Goal: Task Accomplishment & Management: Complete application form

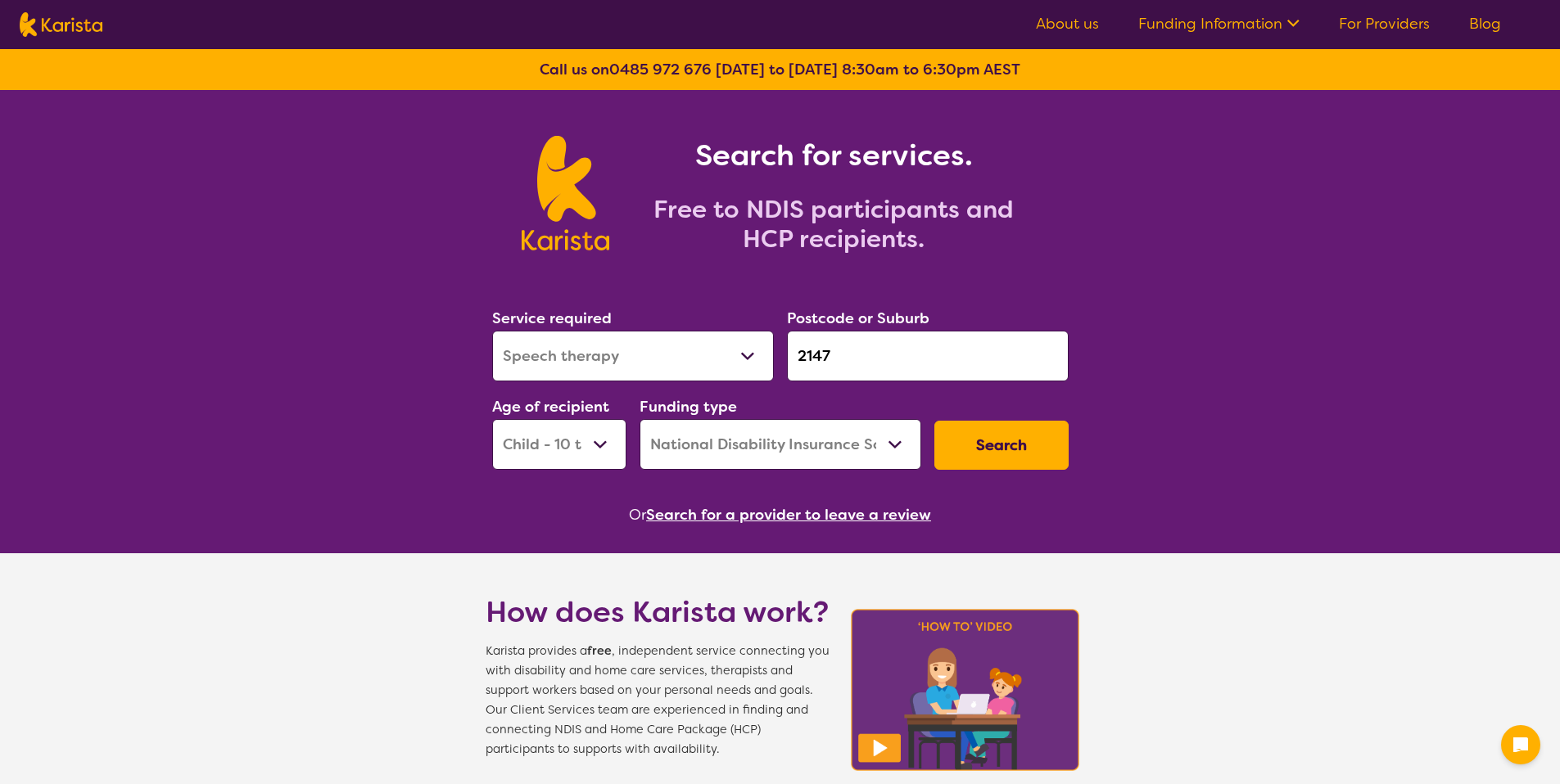
select select "Speech therapy"
select select "CH"
select select "NDIS"
click at [1016, 436] on button "Search" at bounding box center [1002, 445] width 134 height 49
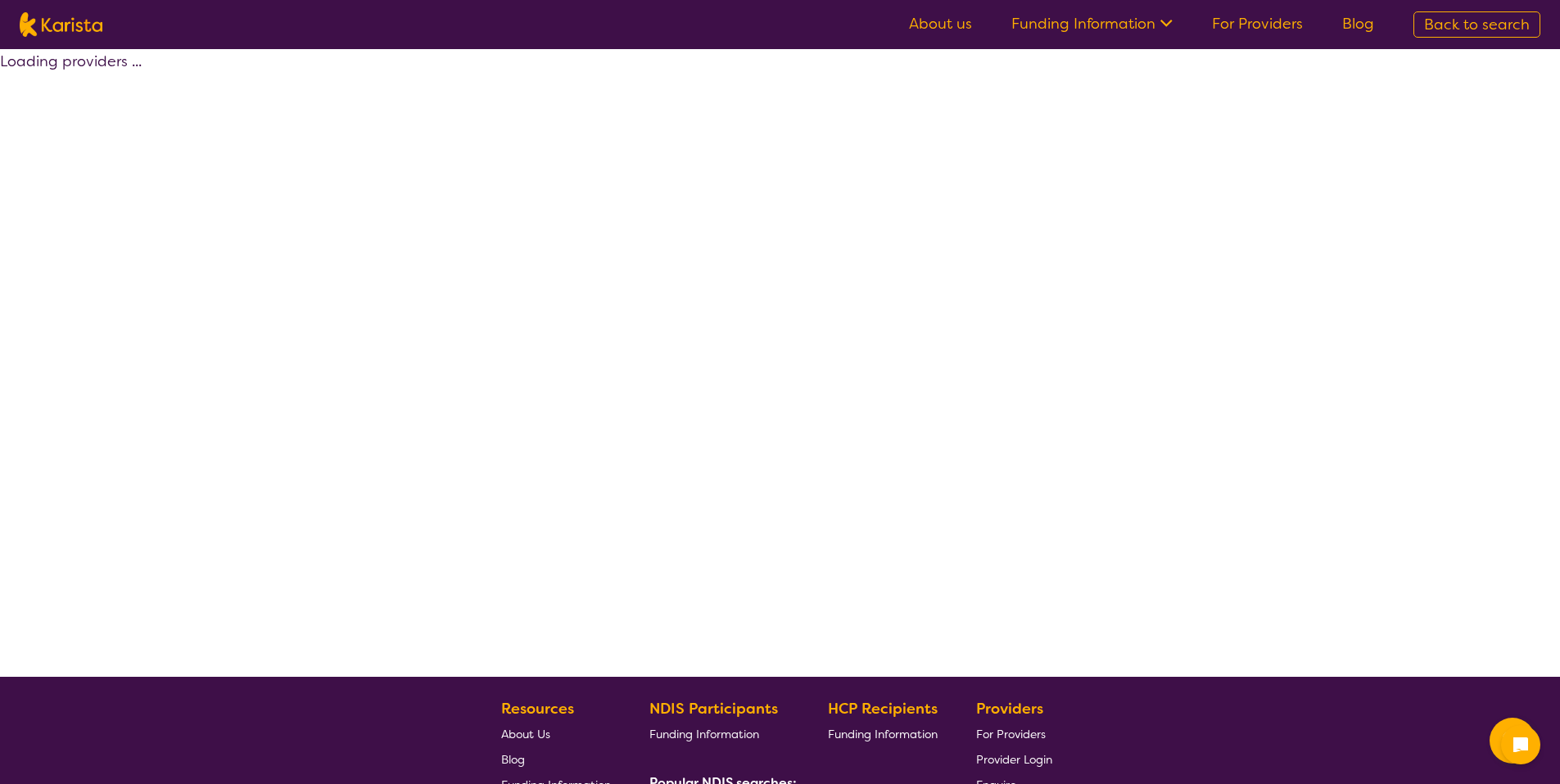
select select "by_score"
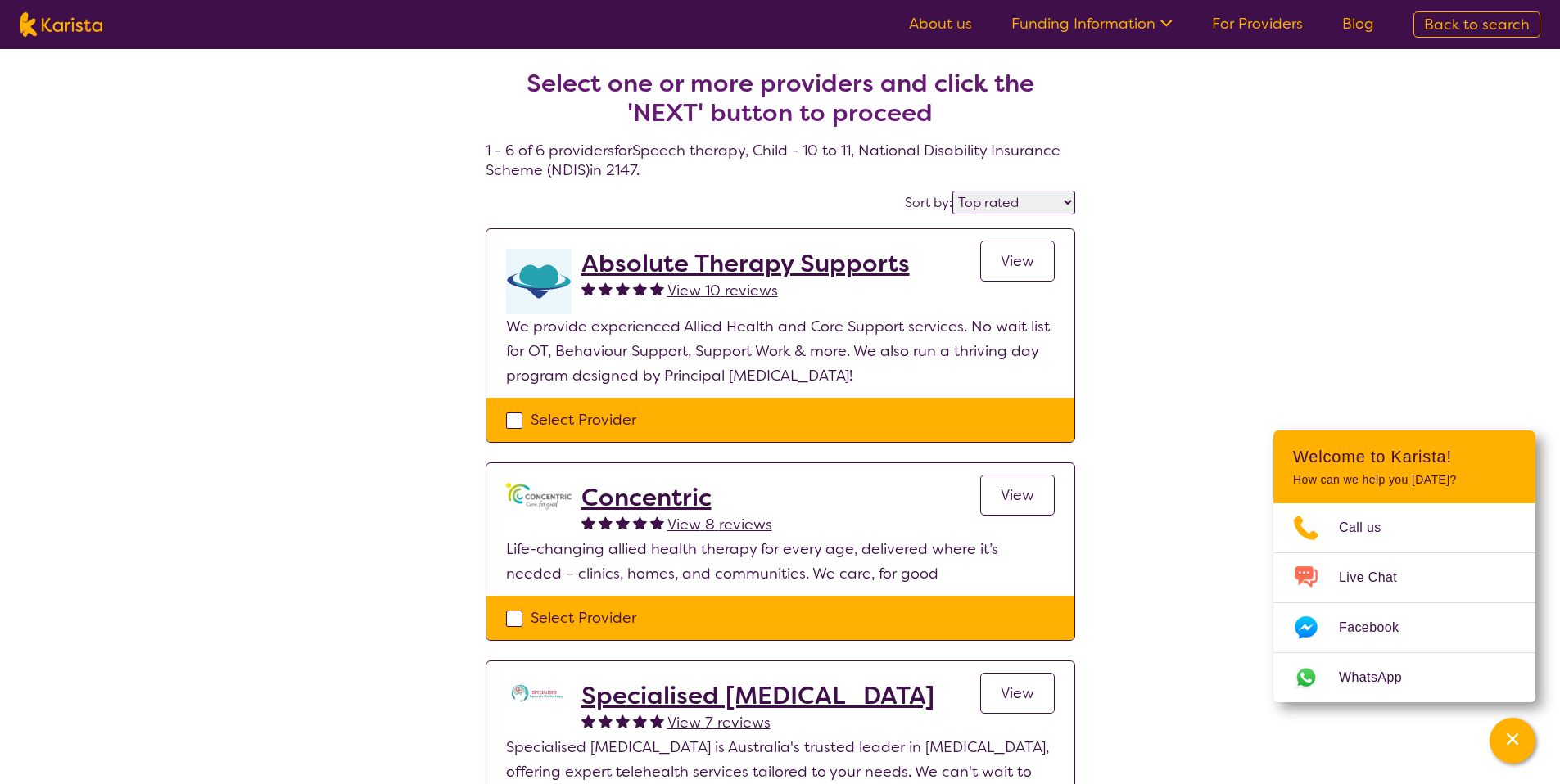
click at [632, 425] on div "Select Provider" at bounding box center [780, 420] width 548 height 24
checkbox input "true"
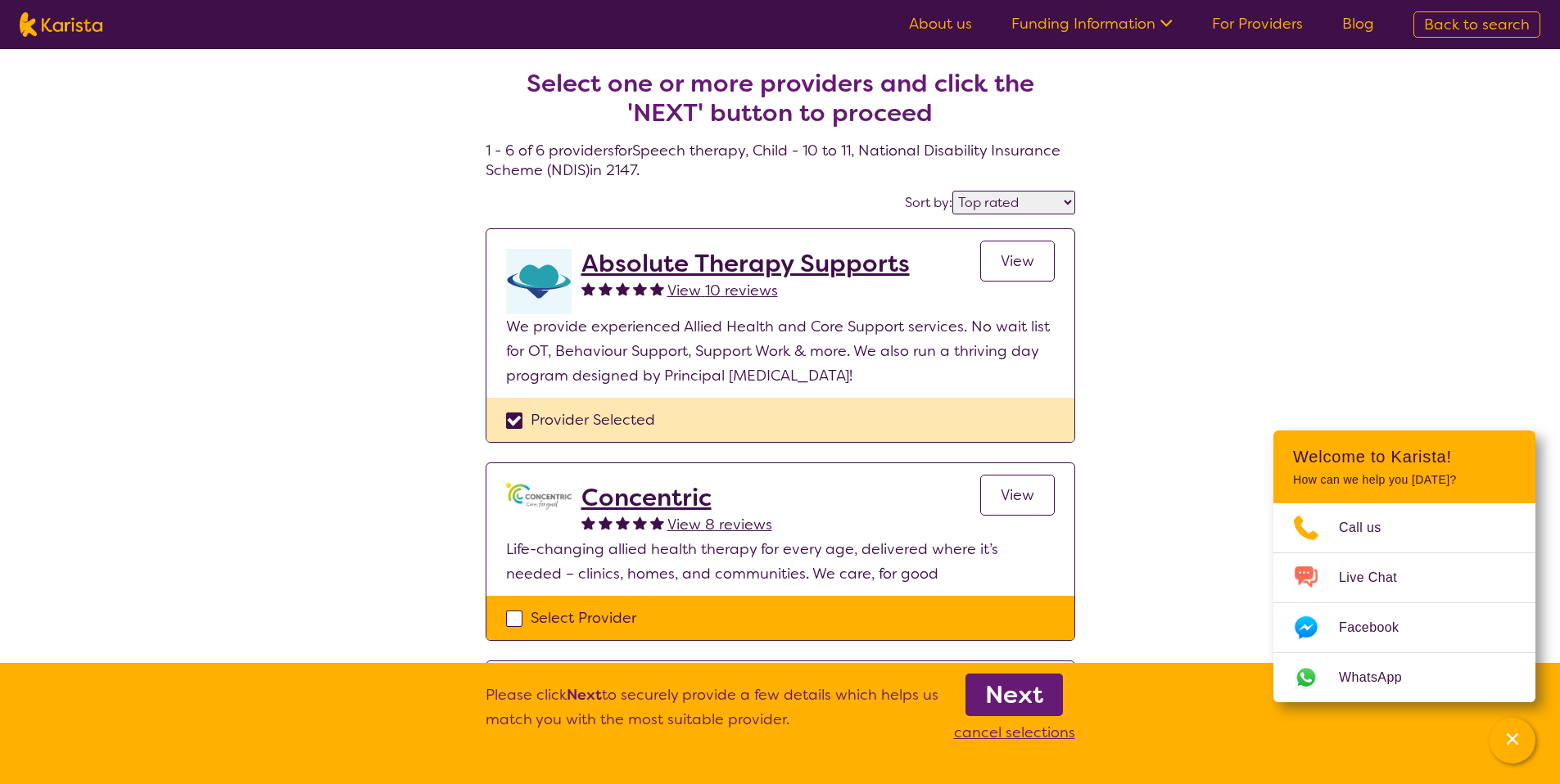
click at [1035, 691] on b "Next" at bounding box center [1014, 694] width 58 height 33
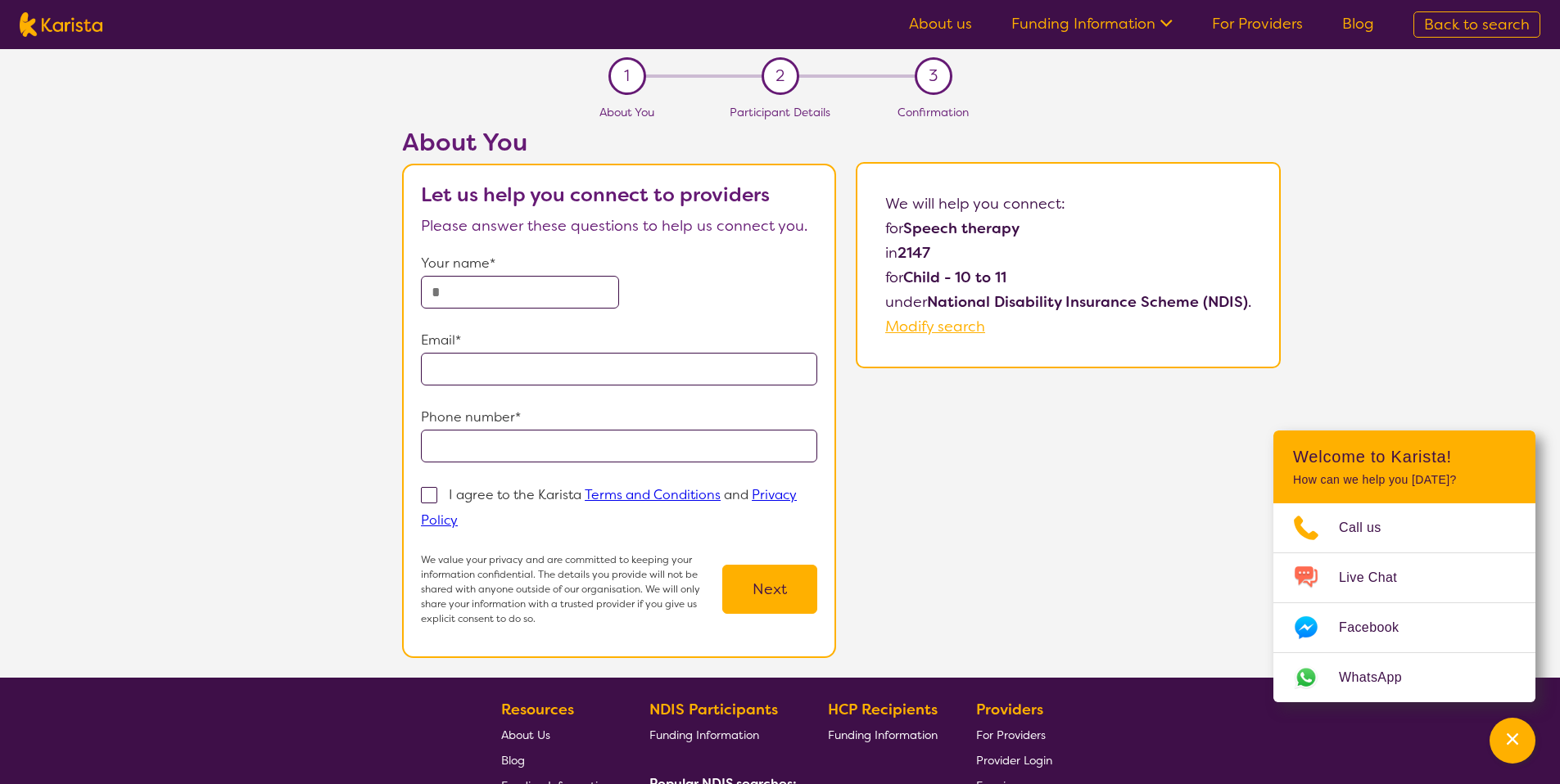
click at [509, 287] on input "text" at bounding box center [520, 292] width 198 height 33
type input "******"
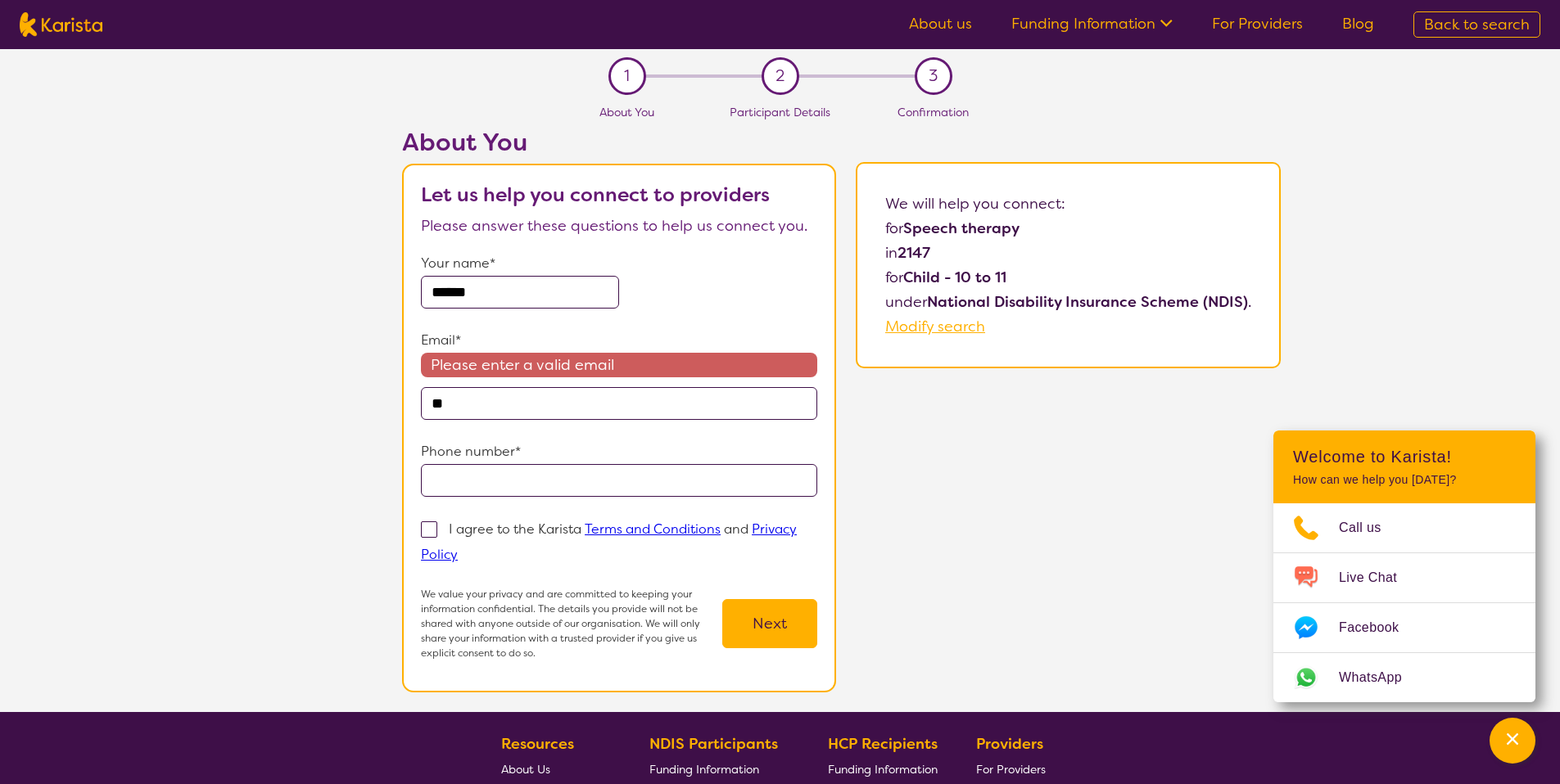
type input "*"
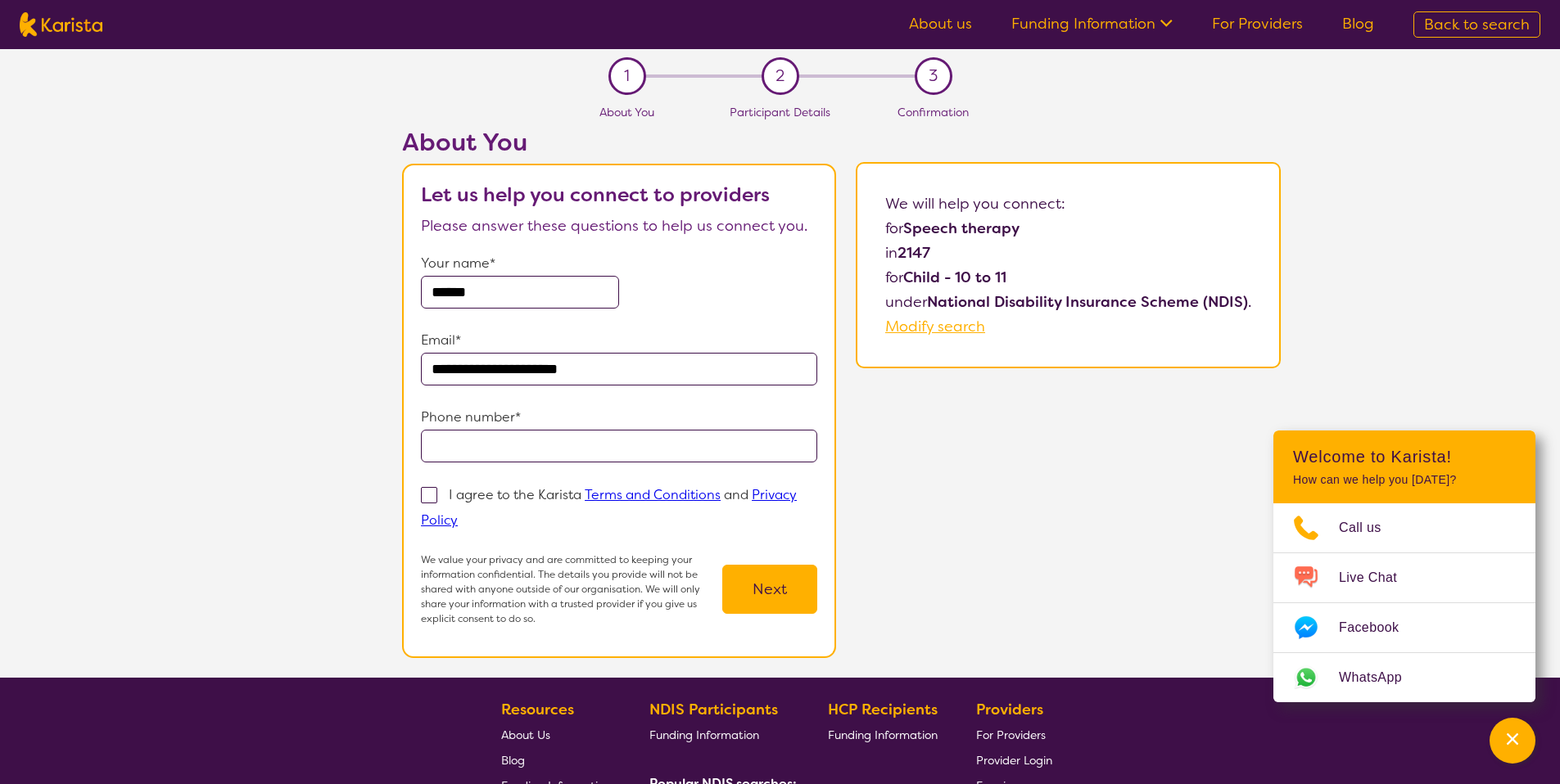
type input "**********"
click at [532, 289] on input "******" at bounding box center [520, 292] width 198 height 33
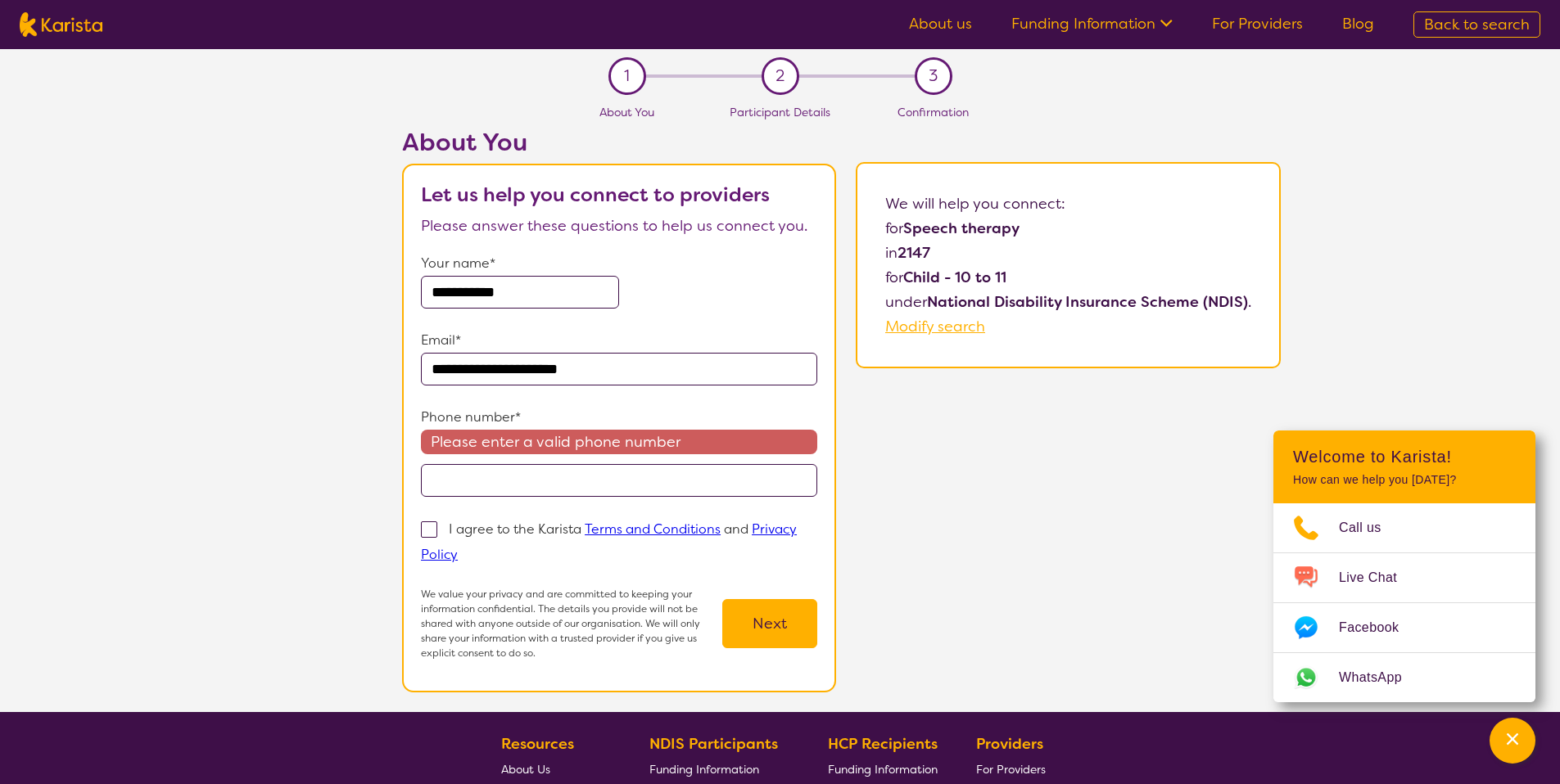
type input "**********"
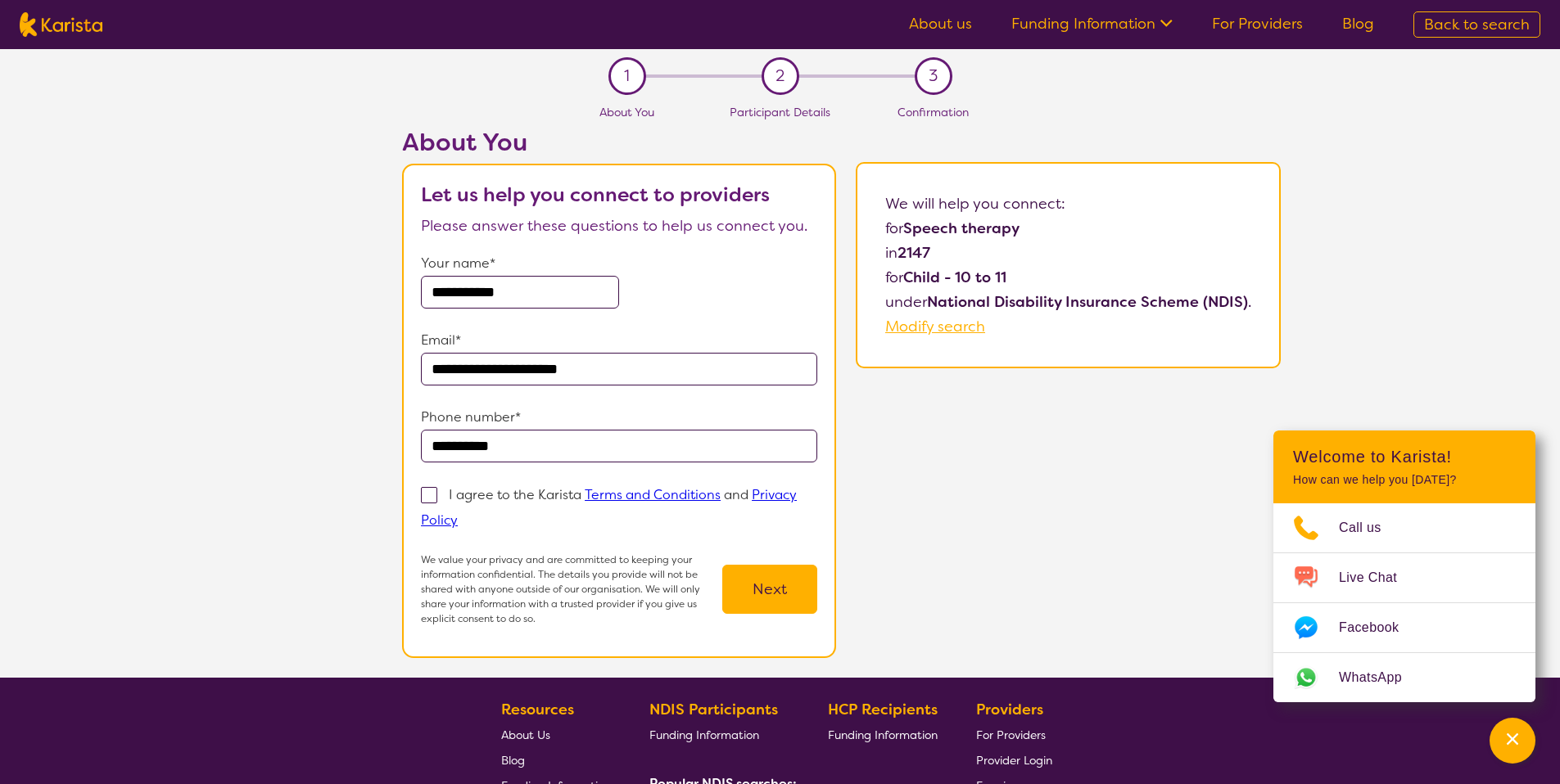
type input "**********"
click at [510, 486] on p "I agree to the Karista Terms and Conditions and Privacy Policy" at bounding box center [608, 507] width 376 height 42
click at [468, 514] on input "I agree to the Karista Terms and Conditions and Privacy Policy" at bounding box center [463, 520] width 10 height 10
checkbox input "true"
click at [752, 589] on button "Next" at bounding box center [770, 588] width 95 height 49
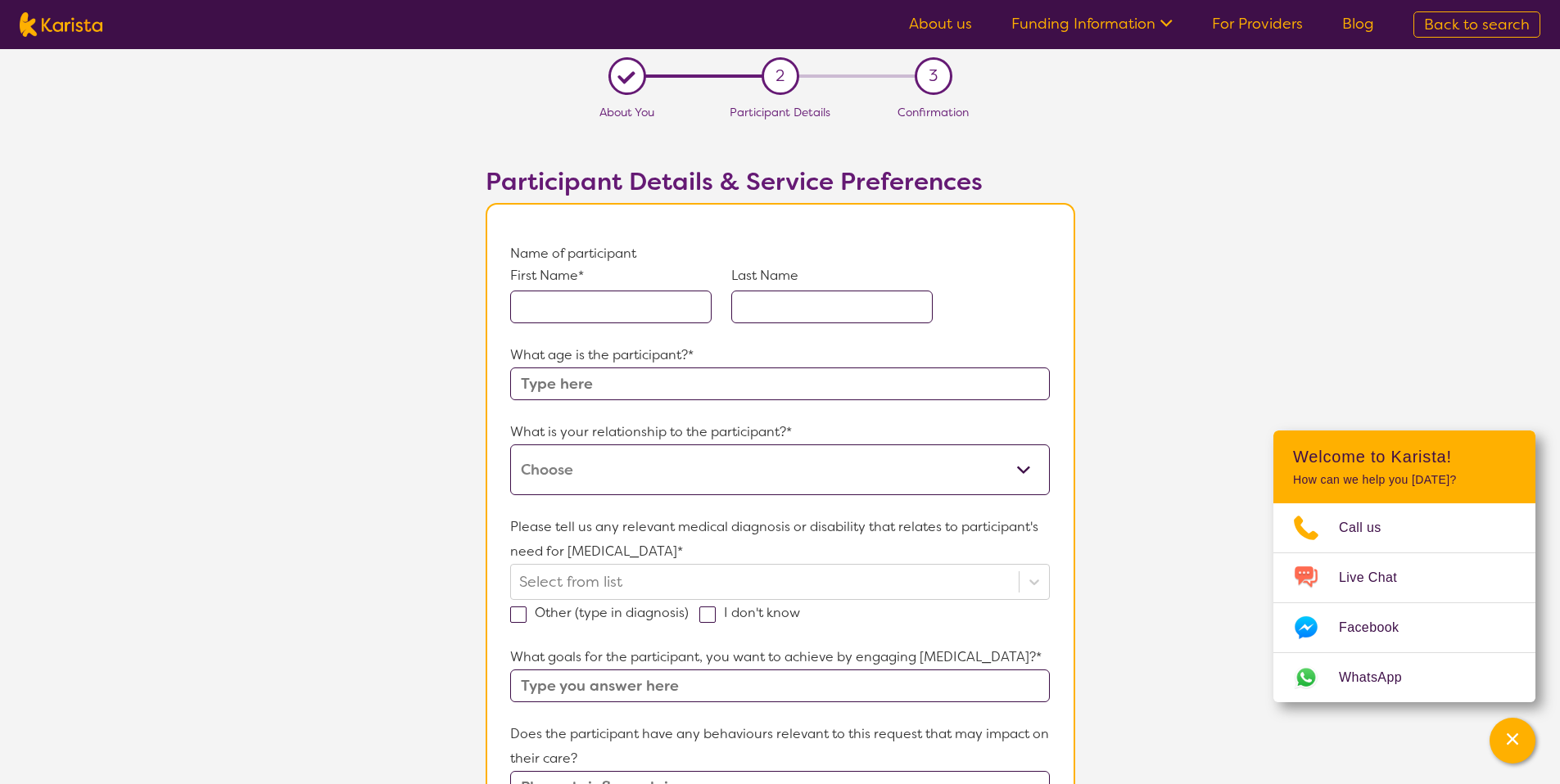
click at [546, 318] on input "text" at bounding box center [611, 307] width 202 height 33
type input "Child"
type input "[PERSON_NAME]"
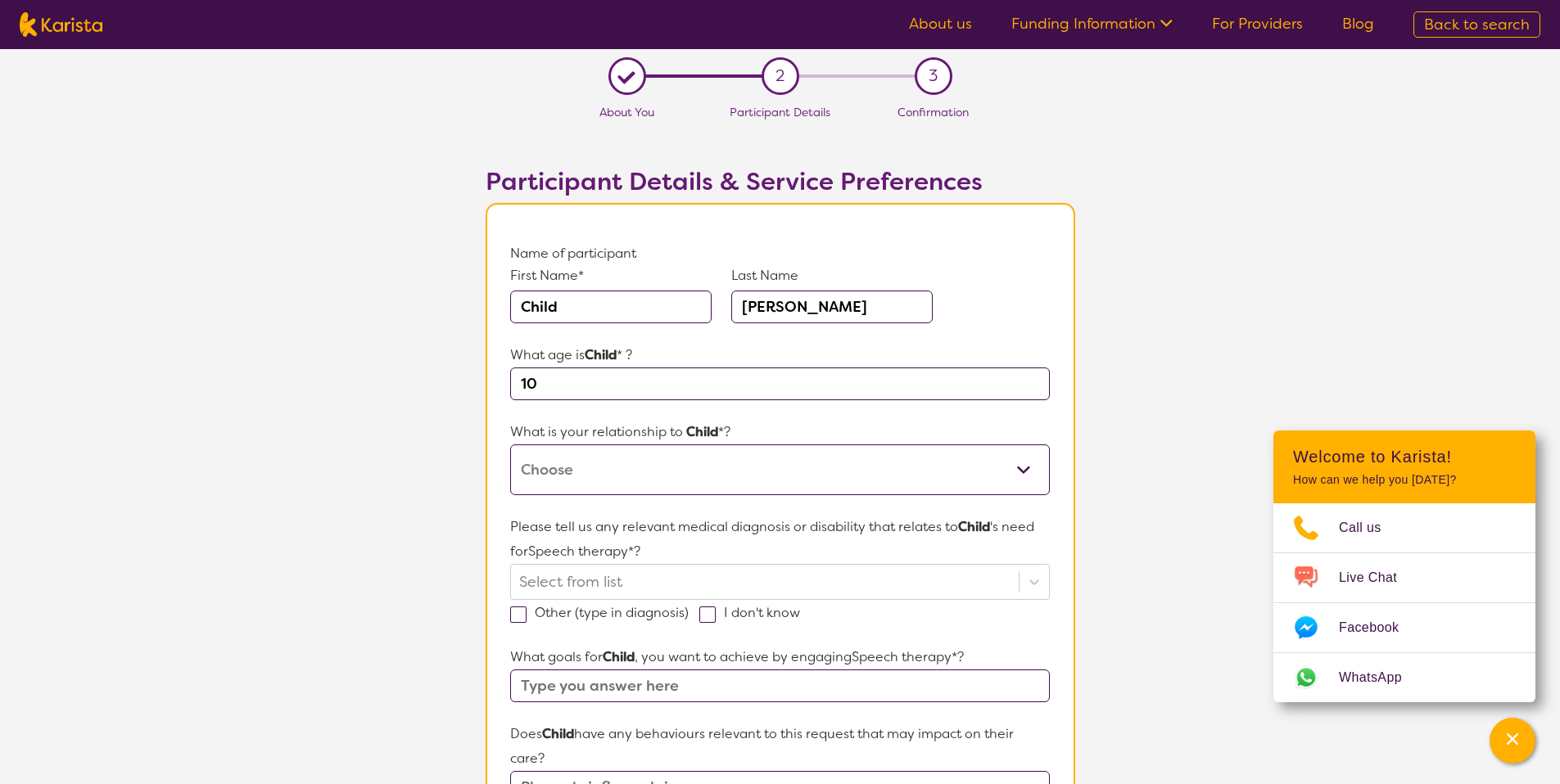
type input "10"
click at [586, 447] on select "This request is for myself I am their parent I am their child I am their spouse…" at bounding box center [779, 470] width 539 height 51
select select "I am their parent"
click at [510, 445] on select "This request is for myself I am their parent I am their child I am their spouse…" at bounding box center [779, 470] width 539 height 51
click at [651, 568] on div "Select from list" at bounding box center [779, 582] width 539 height 36
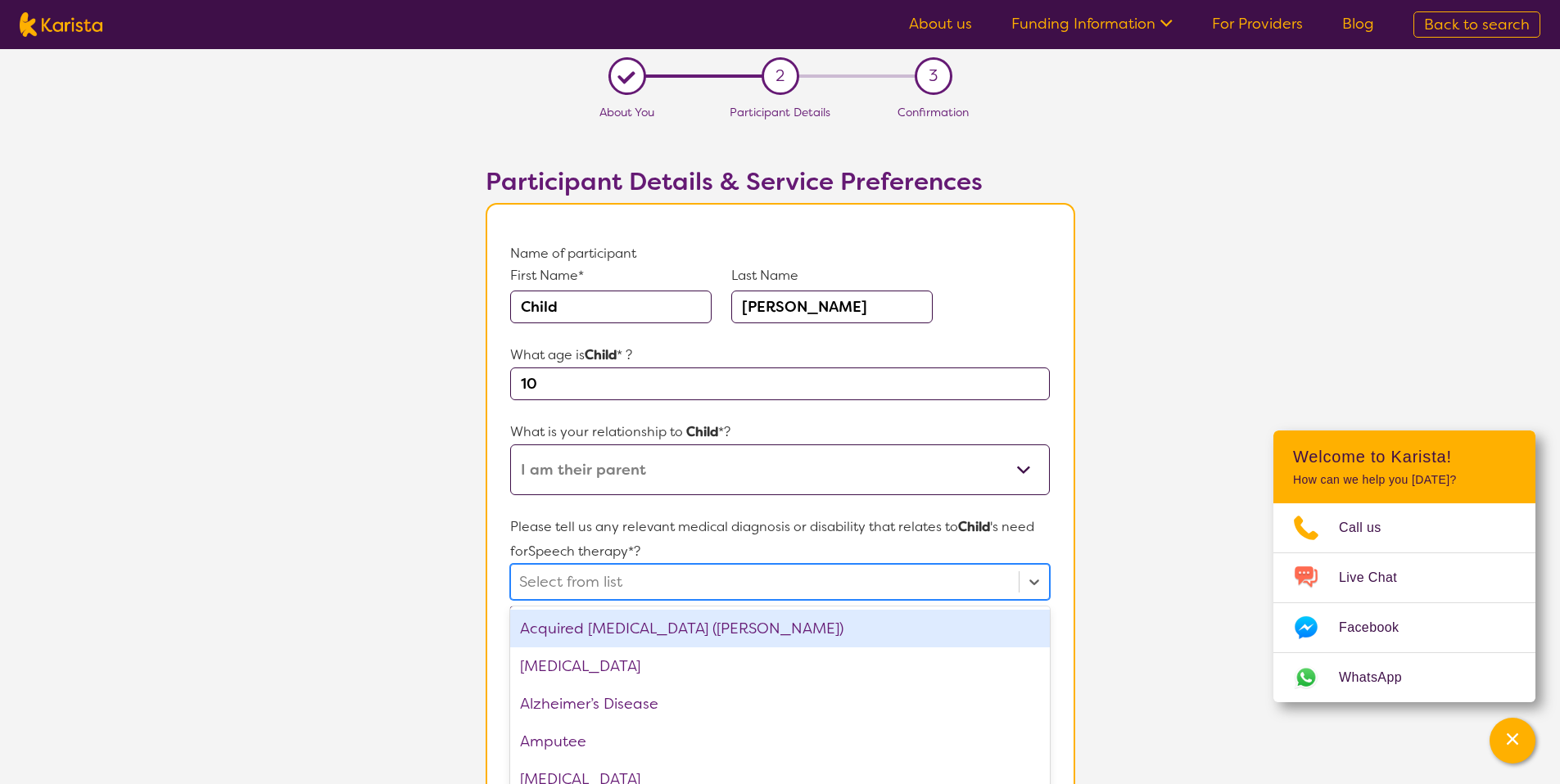
scroll to position [74, 0]
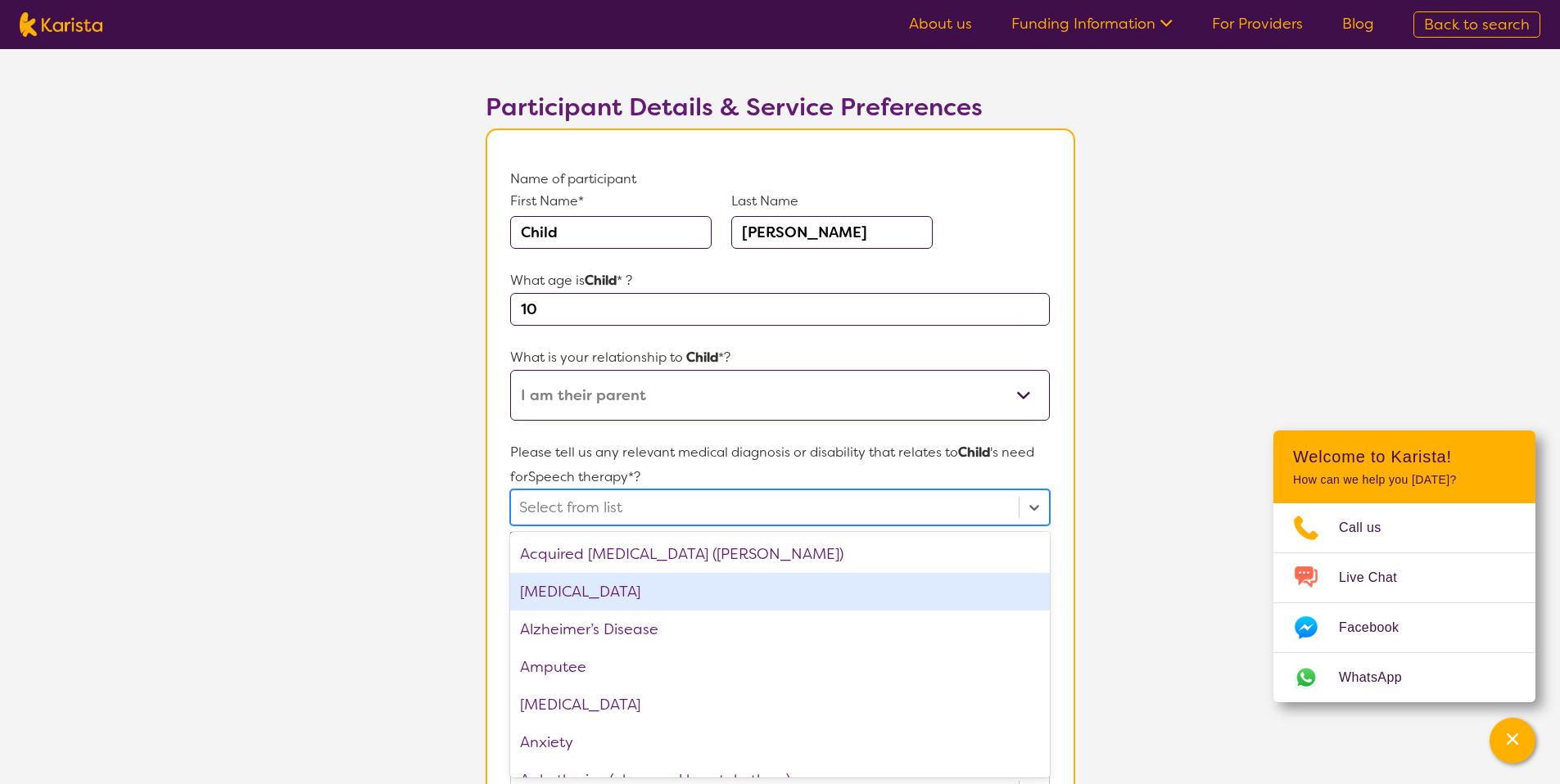
drag, startPoint x: 586, startPoint y: 580, endPoint x: 547, endPoint y: 563, distance: 42.5
click at [586, 580] on div "[MEDICAL_DATA]" at bounding box center [779, 592] width 539 height 38
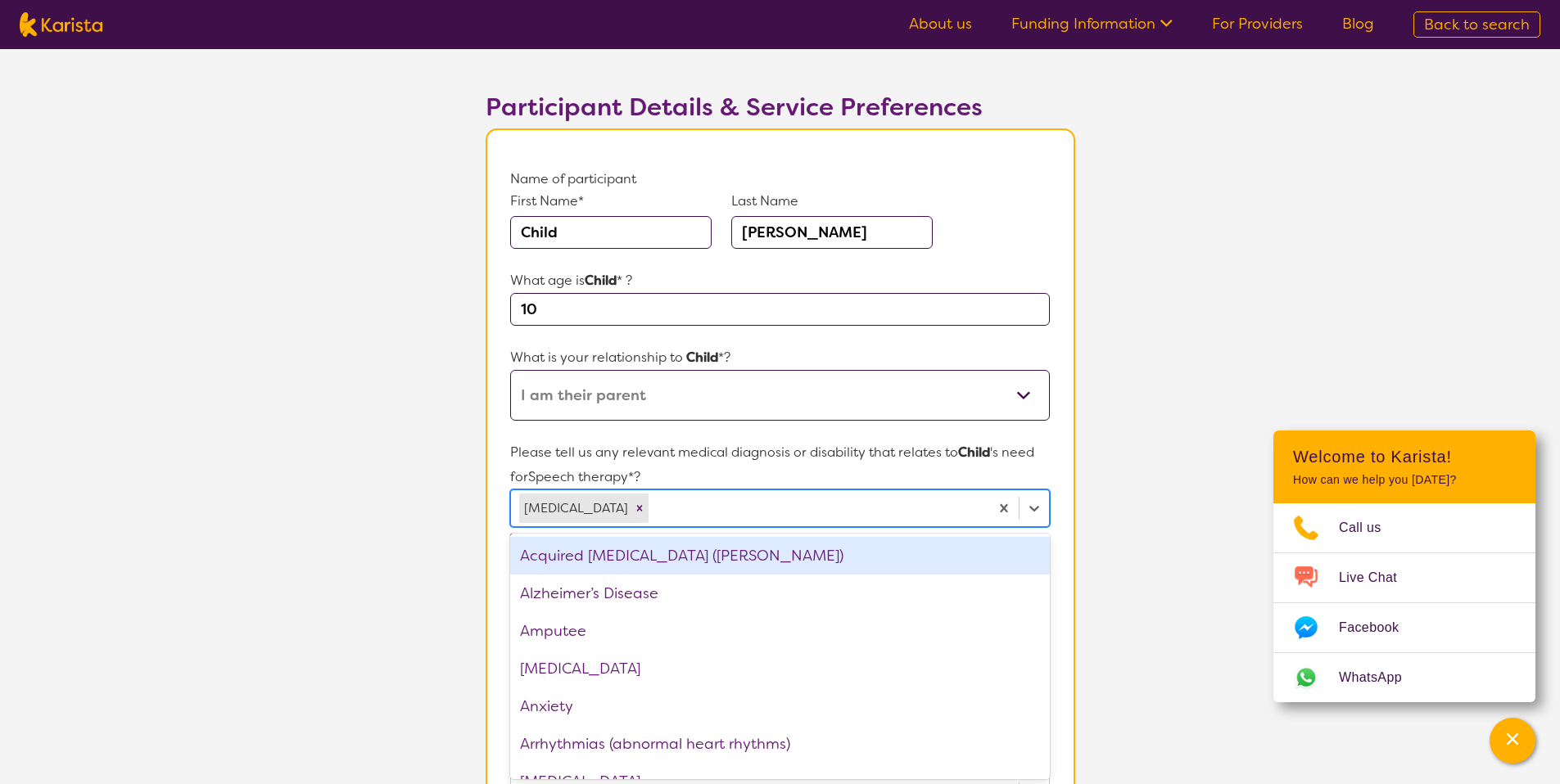
click at [437, 529] on section "L About You 2 Participant Details 3 Confirmation Participant Details & Service …" at bounding box center [780, 684] width 1560 height 1419
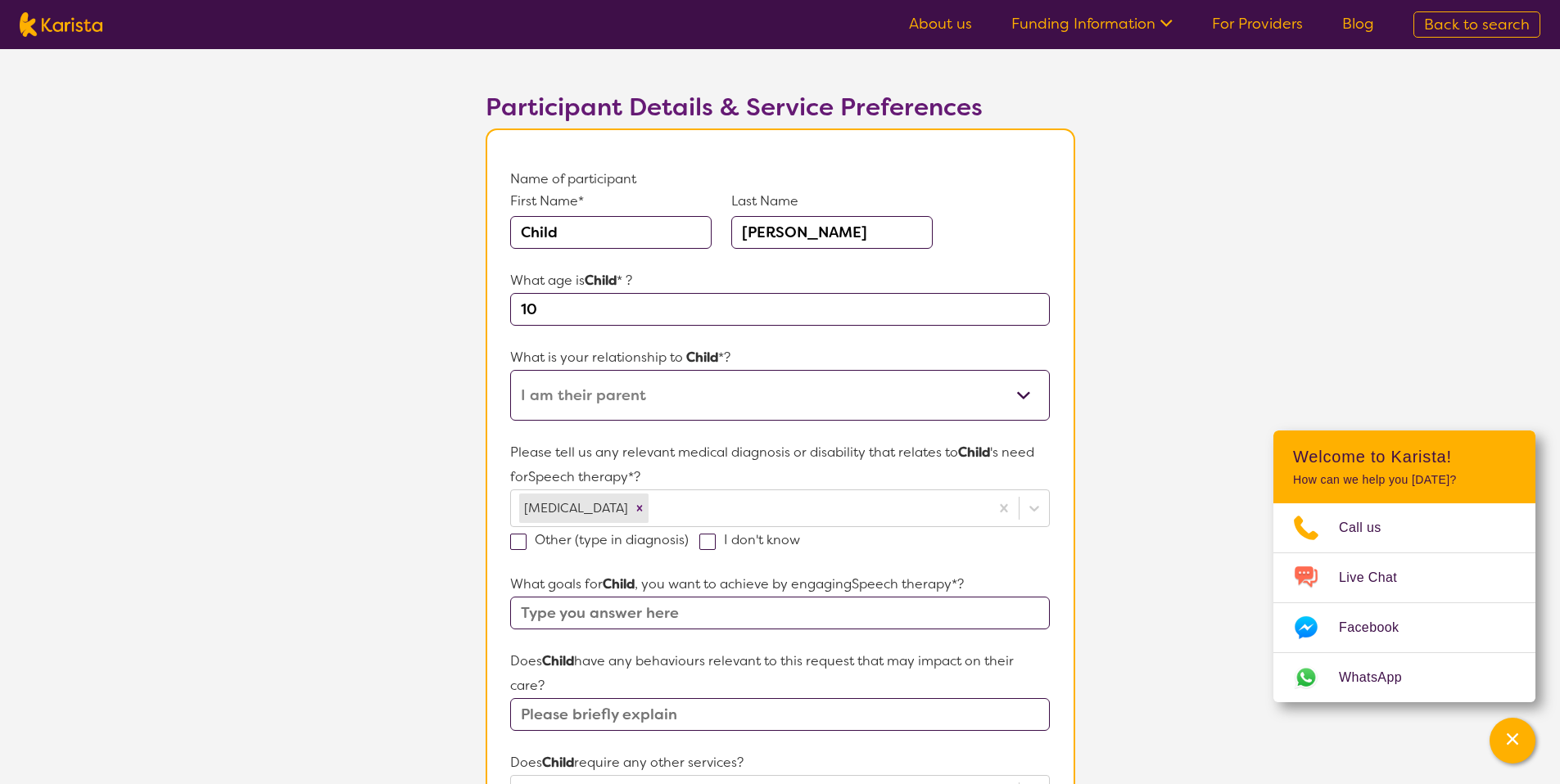
click at [621, 598] on input "text" at bounding box center [779, 613] width 539 height 33
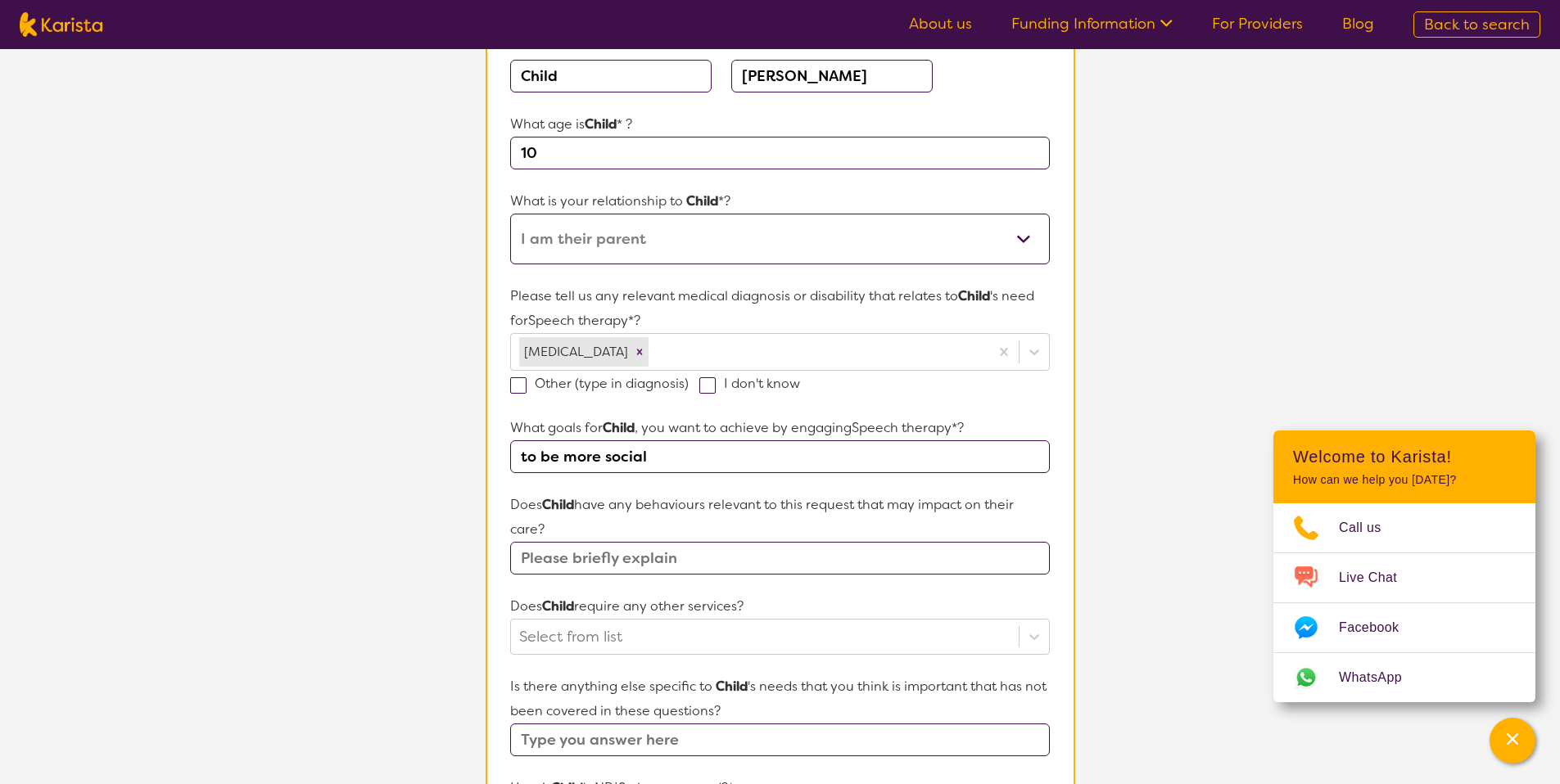
scroll to position [405, 0]
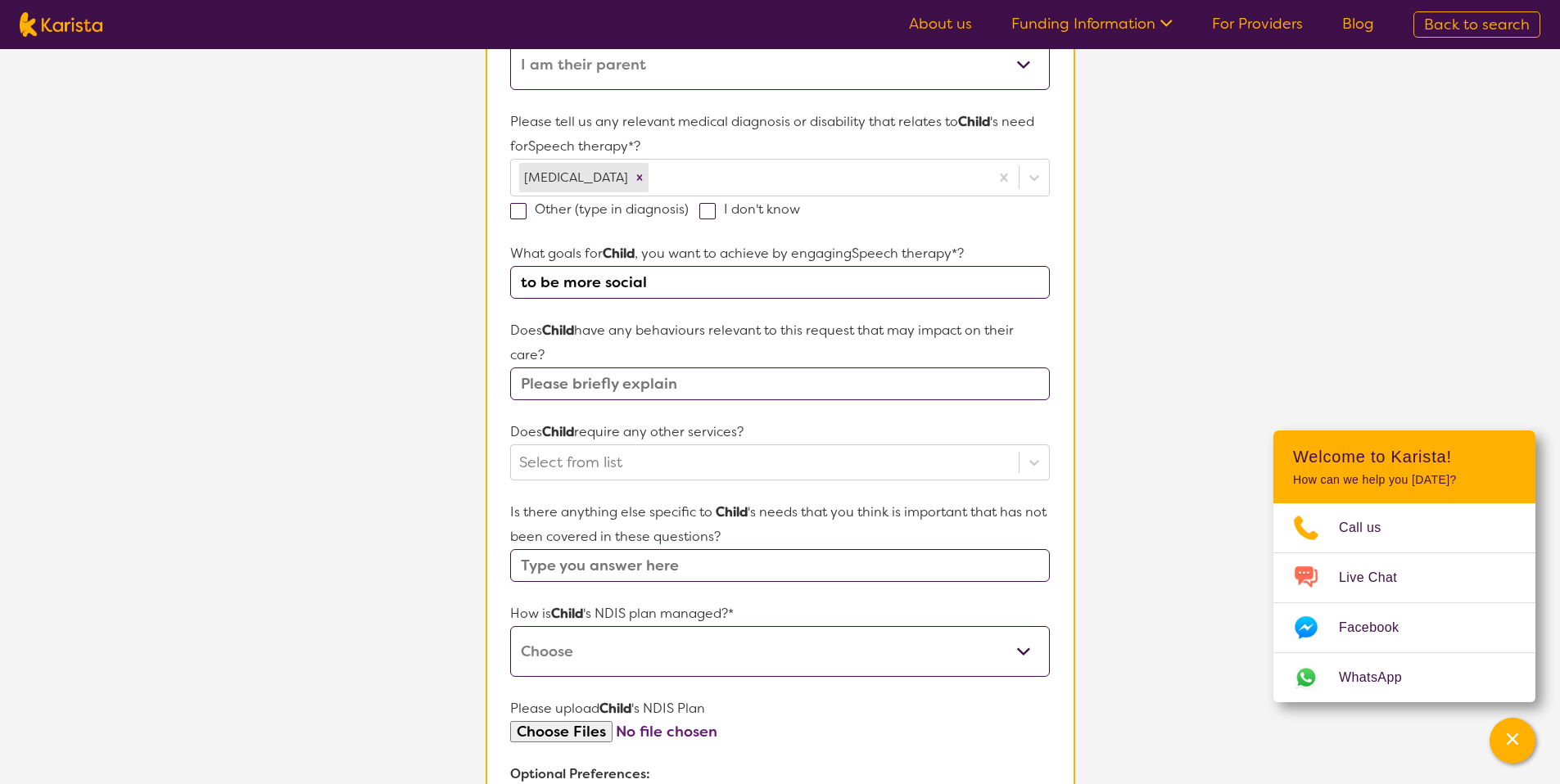
type input "to be more social"
click at [604, 383] on input "text" at bounding box center [779, 383] width 539 height 33
type input "None"
click at [652, 572] on input "text" at bounding box center [779, 565] width 539 height 33
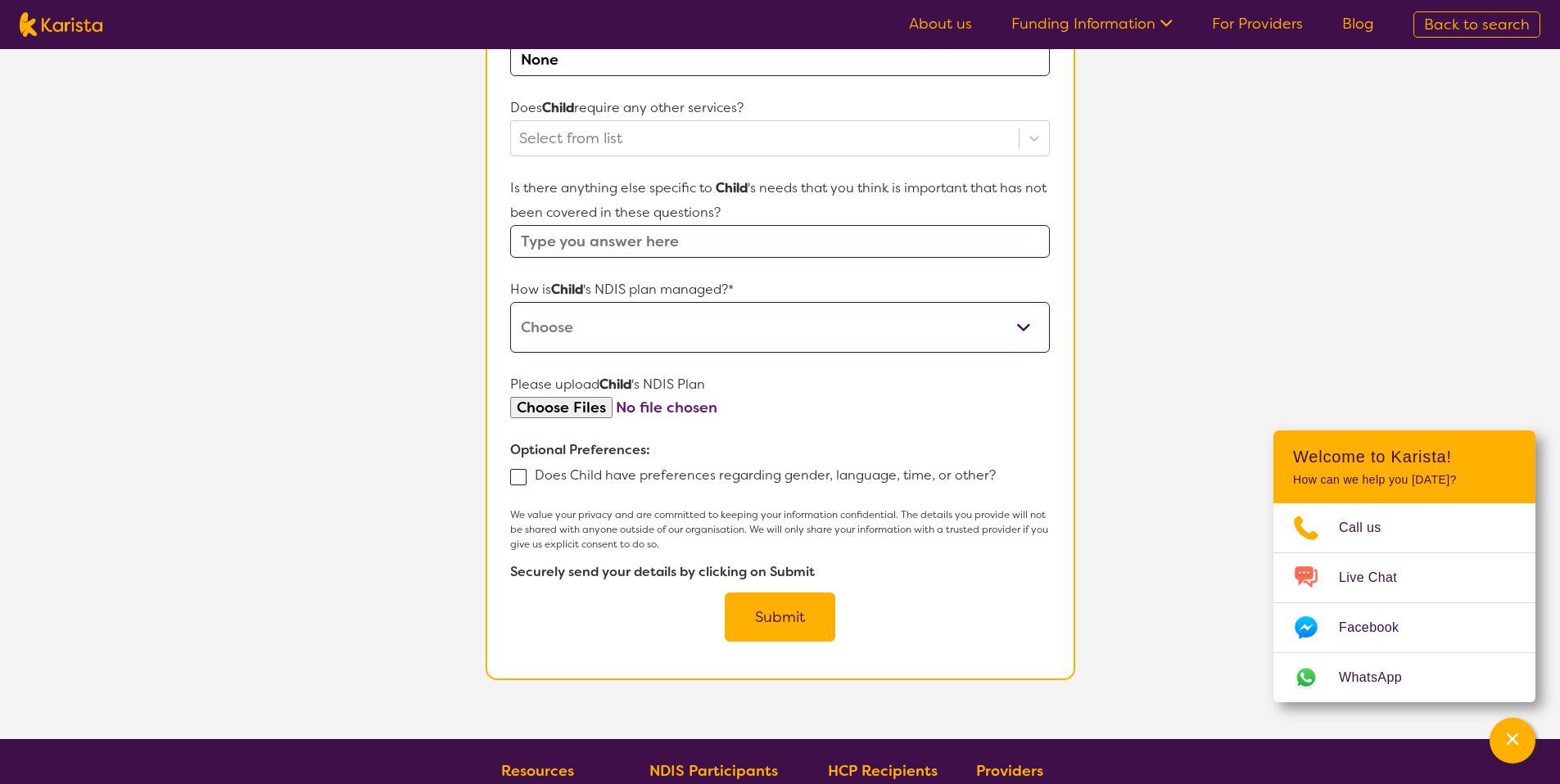
scroll to position [730, 0]
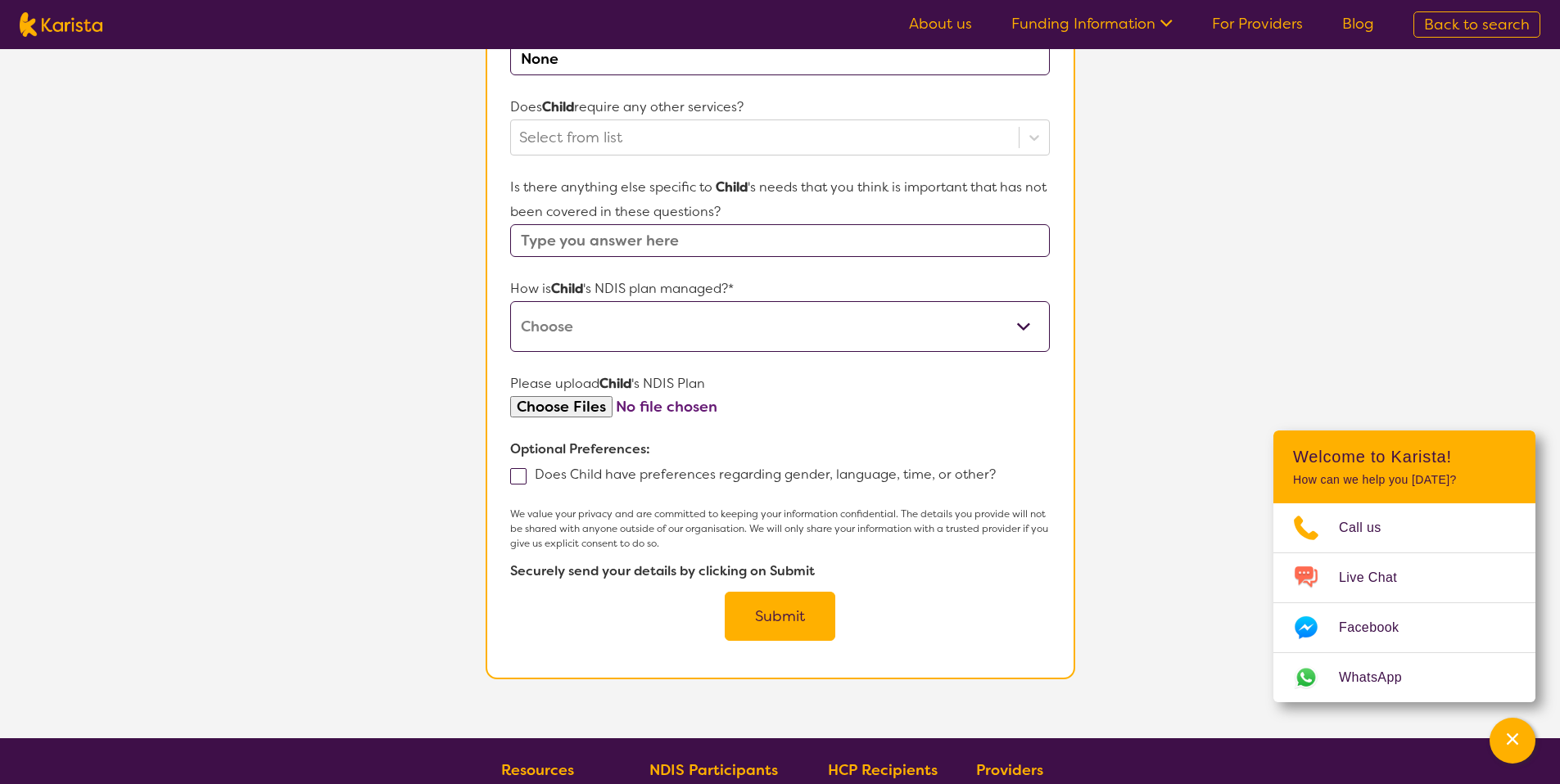
click at [626, 330] on select "Self-managed NDIS plan Managed by a registered plan management provider (not th…" at bounding box center [779, 327] width 539 height 51
select select "Self Managed"
click at [510, 302] on select "Self-managed NDIS plan Managed by a registered plan management provider (not th…" at bounding box center [779, 327] width 539 height 51
click at [760, 600] on button "Submit" at bounding box center [780, 616] width 110 height 49
